Goal: Find specific page/section: Find specific page/section

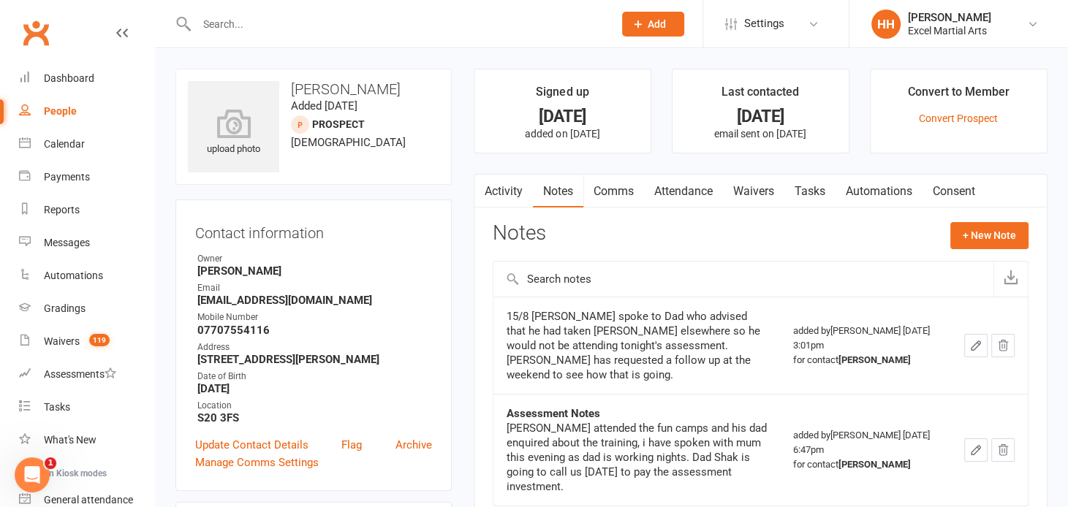
scroll to position [129, 0]
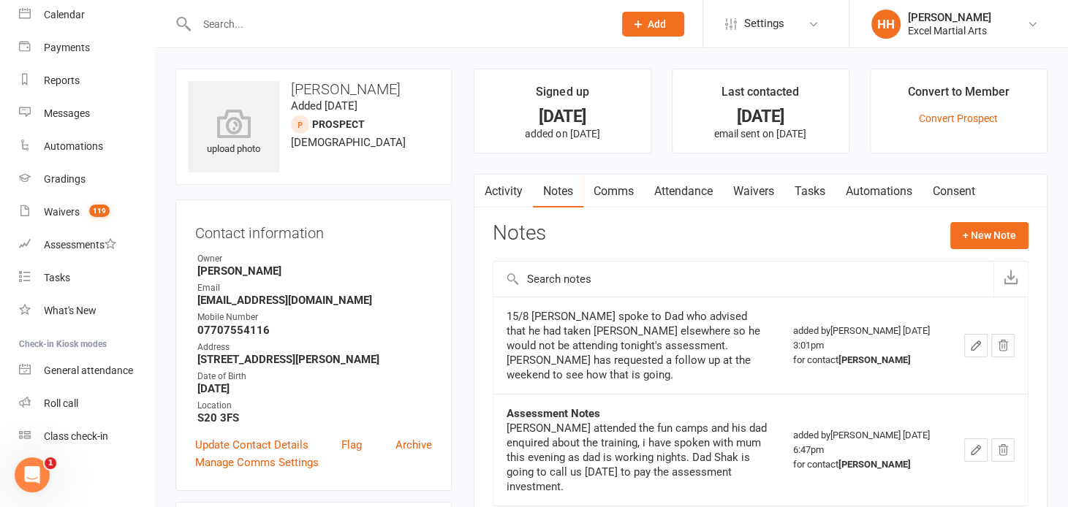
click at [211, 28] on input "text" at bounding box center [397, 24] width 411 height 20
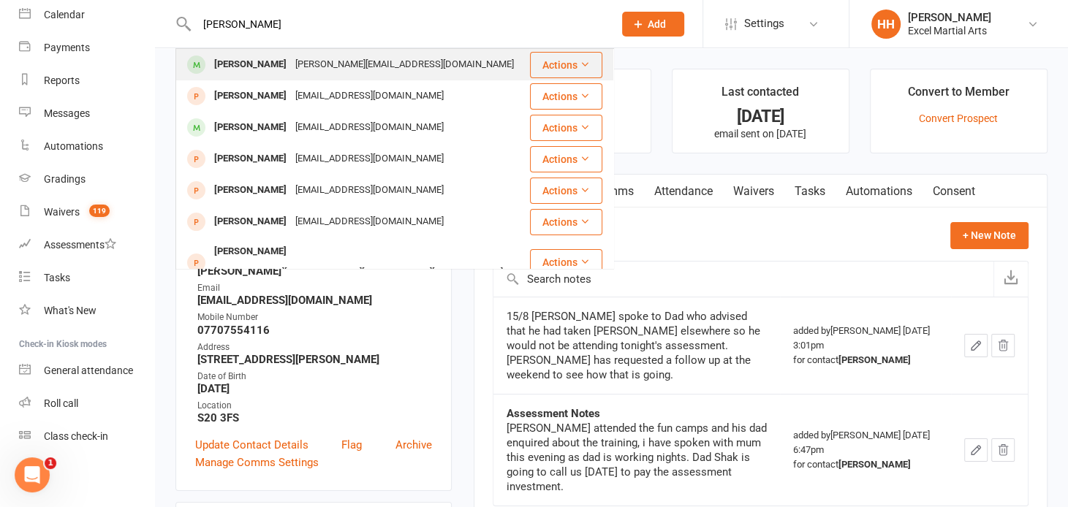
type input "[PERSON_NAME]"
click at [293, 62] on div "[PERSON_NAME][EMAIL_ADDRESS][DOMAIN_NAME]" at bounding box center [404, 64] width 227 height 21
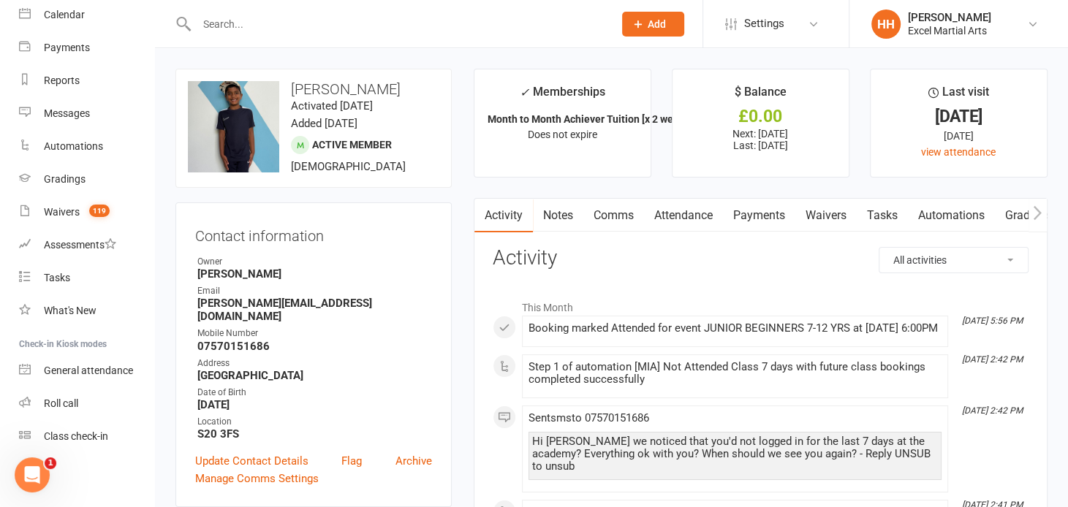
click at [226, 27] on input "text" at bounding box center [397, 24] width 411 height 20
type input "rocky"
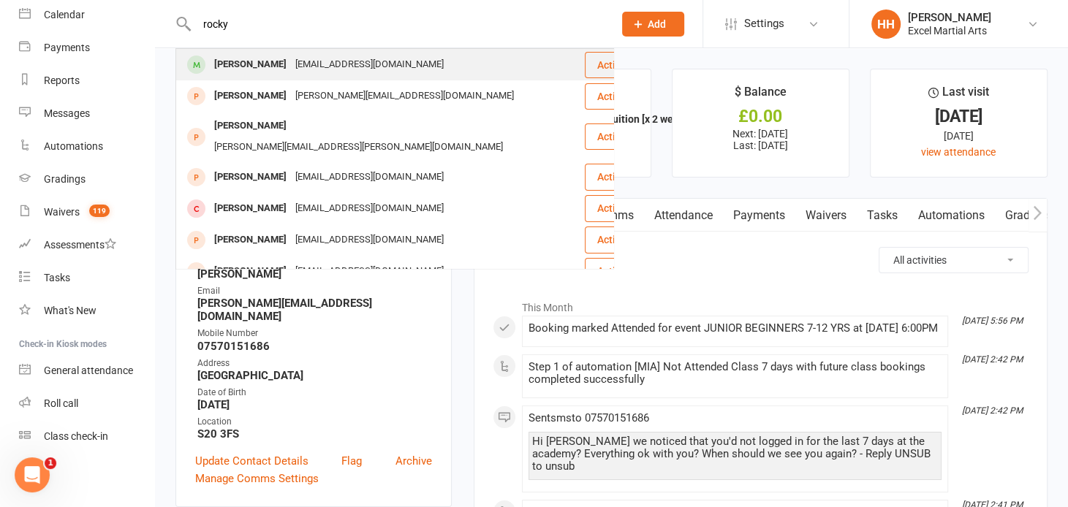
click at [243, 66] on div "[PERSON_NAME]" at bounding box center [250, 64] width 81 height 21
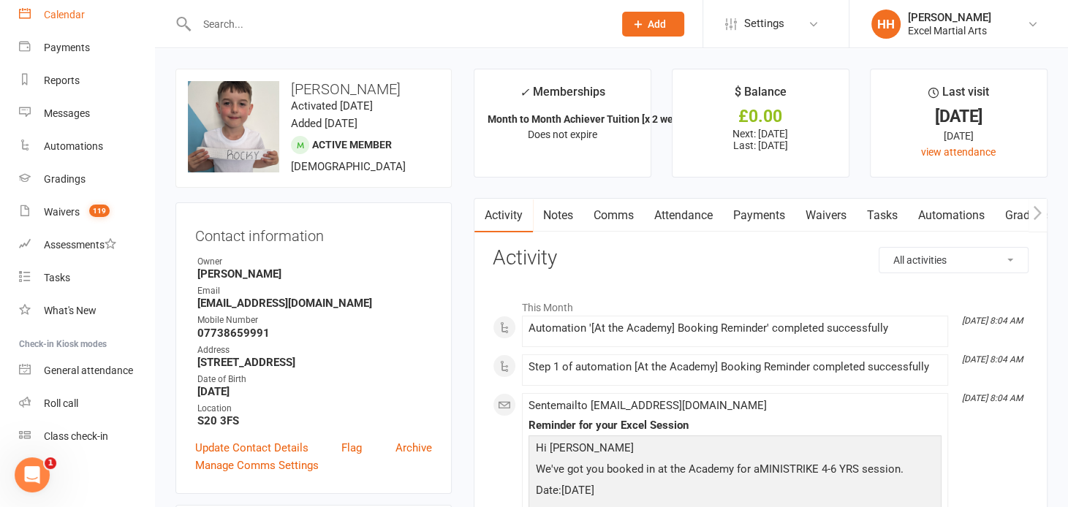
click at [60, 17] on div "Calendar" at bounding box center [64, 15] width 41 height 12
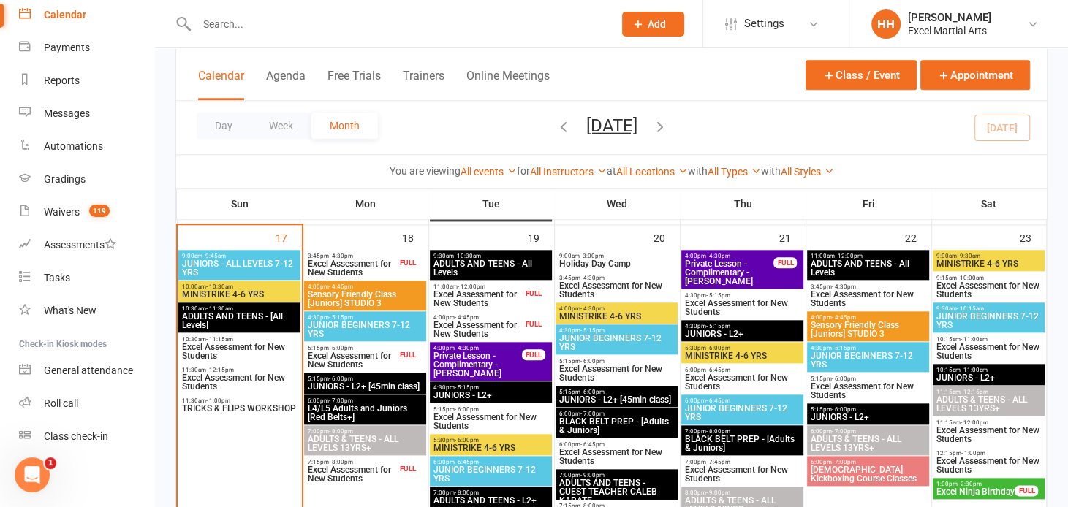
scroll to position [1196, 0]
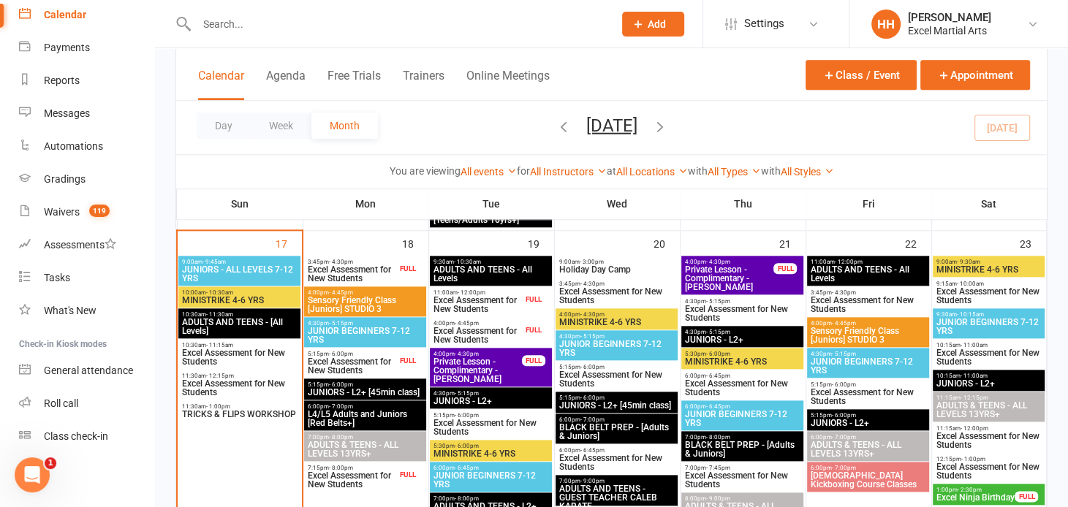
click at [224, 292] on span "- 10:30am" at bounding box center [219, 292] width 27 height 7
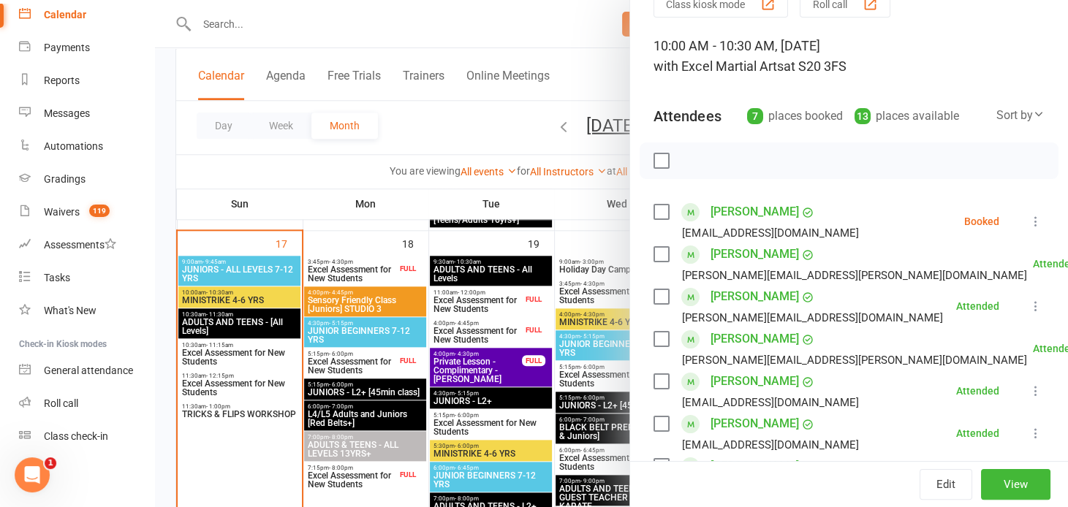
scroll to position [0, 0]
